Goal: Task Accomplishment & Management: Manage account settings

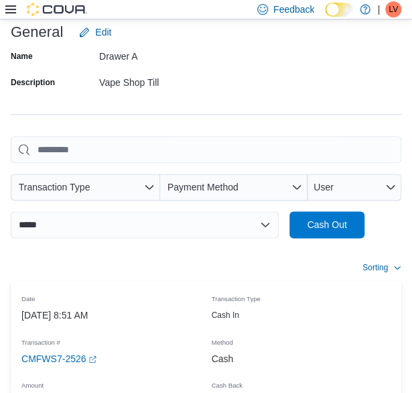
scroll to position [294, 0]
click at [11, 7] on icon at bounding box center [10, 9] width 11 height 11
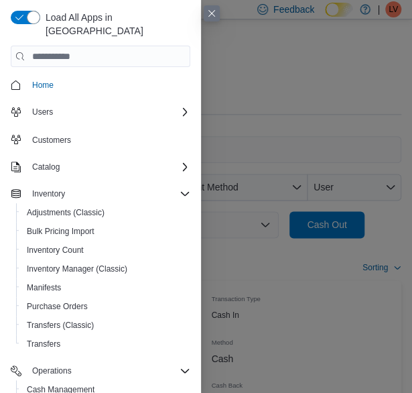
click at [11, 7] on div "Load All Apps in New Hub Home Users Customers Catalog Inventory Adjustments (Cl…" at bounding box center [100, 217] width 201 height 434
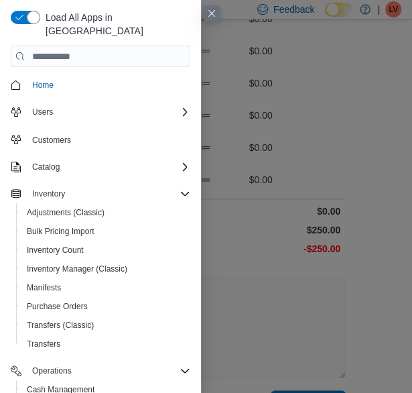
scroll to position [328, 0]
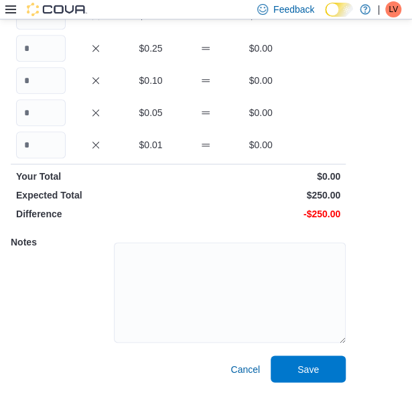
click at [392, 9] on span "LV" at bounding box center [393, 9] width 9 height 16
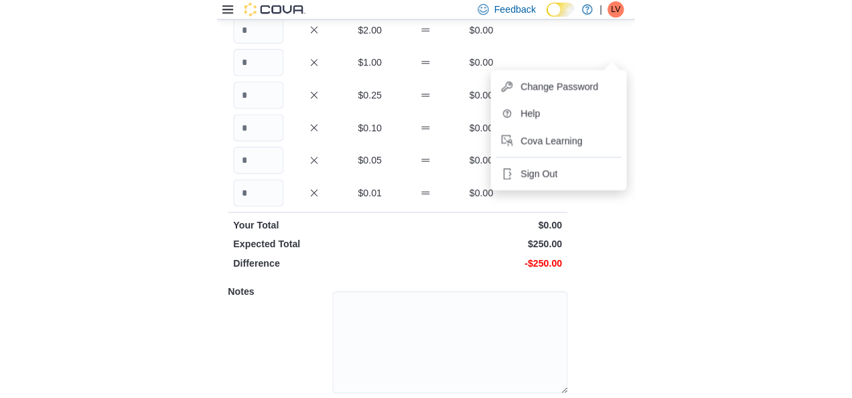
scroll to position [0, 0]
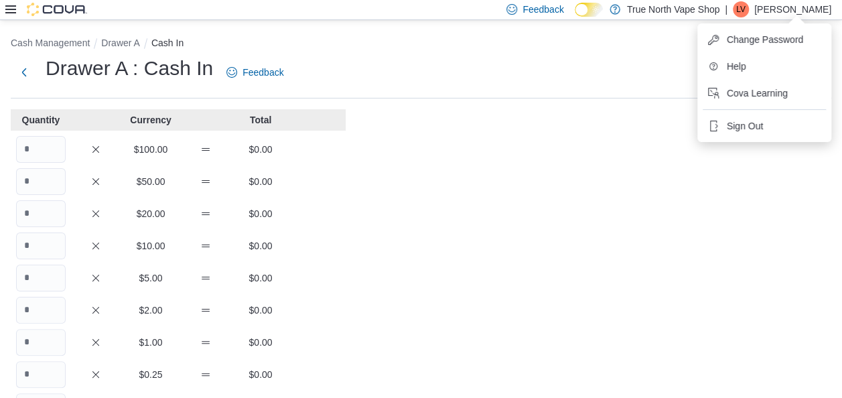
click at [411, 247] on div "Cash Management Drawer A Cash In Drawer A : Cash In Feedback Quantity Currency …" at bounding box center [421, 369] width 842 height 699
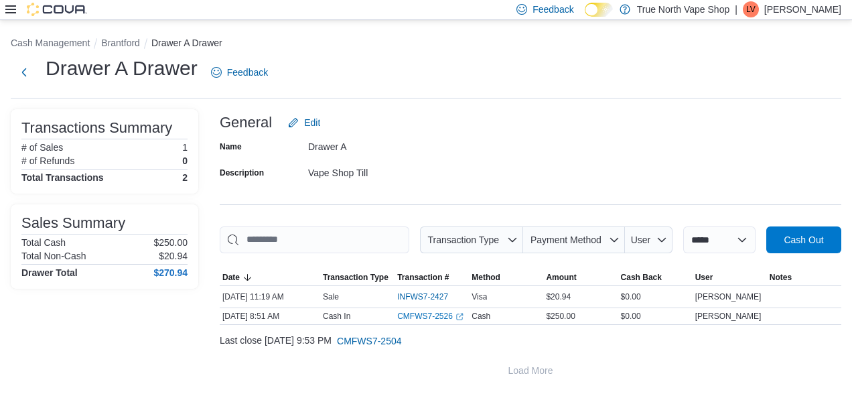
click at [411, 13] on p "[PERSON_NAME]" at bounding box center [803, 9] width 77 height 16
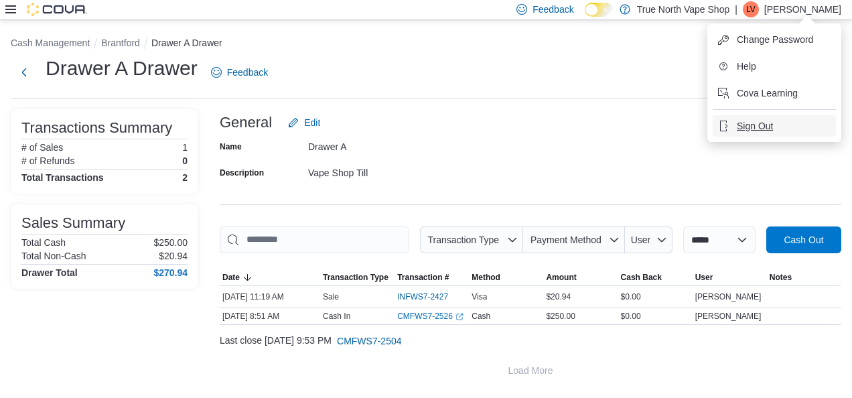
click at [411, 121] on span "Sign Out" at bounding box center [755, 125] width 36 height 13
